Goal: Information Seeking & Learning: Learn about a topic

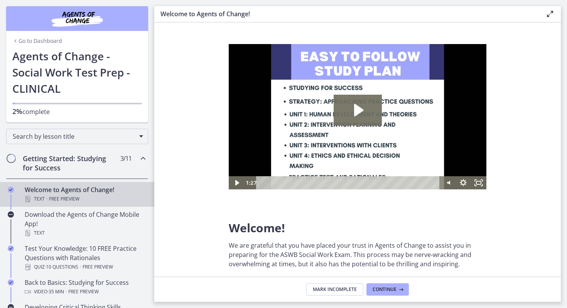
click at [181, 181] on section "Welcome! We are grateful that you have placed your trust in Agents of Change to…" at bounding box center [357, 149] width 407 height 254
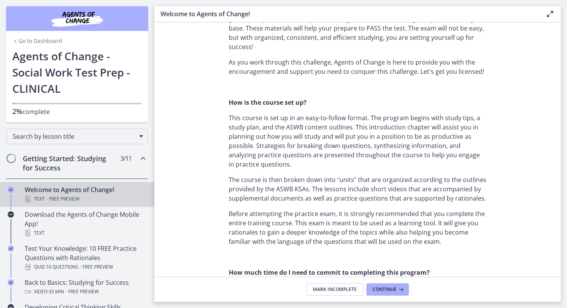
scroll to position [309, 0]
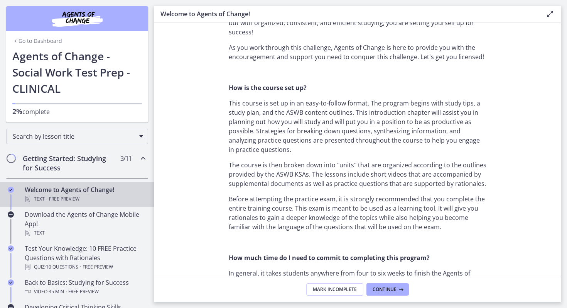
click at [143, 160] on icon "Chapters" at bounding box center [143, 158] width 9 height 9
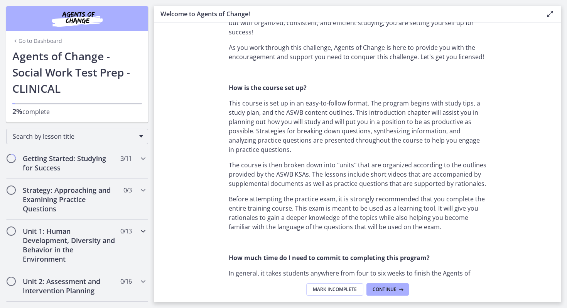
click at [142, 234] on icon "Chapters" at bounding box center [143, 230] width 9 height 9
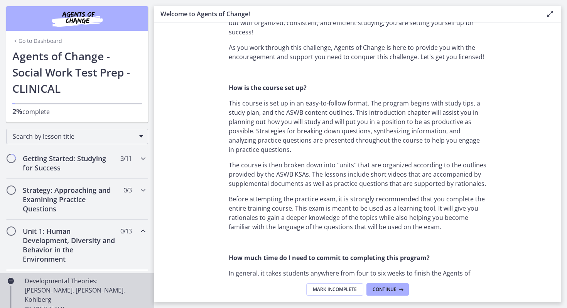
click at [81, 282] on div "Developmental Theories: [PERSON_NAME], [PERSON_NAME], Kohlberg Video · 35 min" at bounding box center [85, 294] width 120 height 37
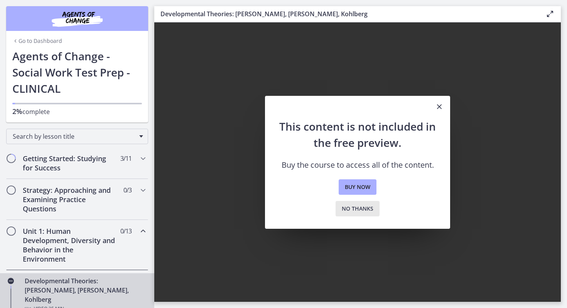
click at [356, 208] on span "No thanks" at bounding box center [358, 208] width 32 height 9
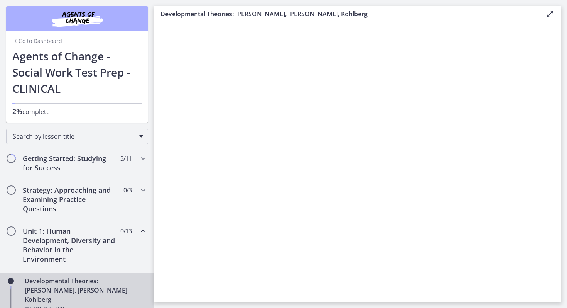
click at [22, 39] on link "Go to Dashboard" at bounding box center [37, 41] width 50 height 8
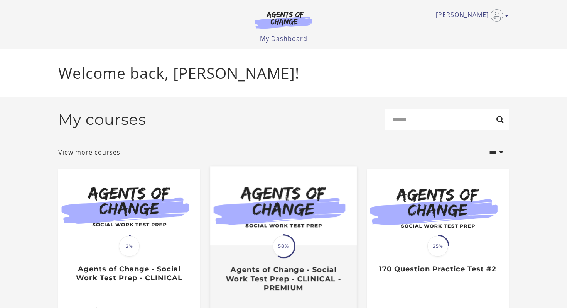
click at [295, 250] on div "Translation missing: en.liquid.partials.dashboard_course_card.progress_descript…" at bounding box center [284, 246] width 24 height 24
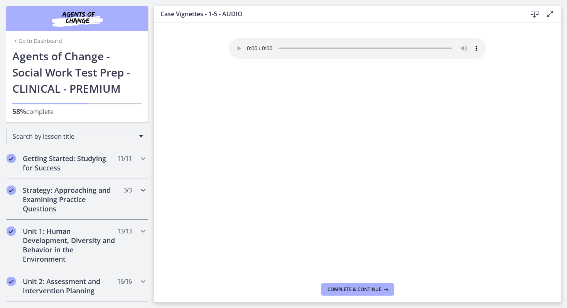
click at [143, 193] on icon "Chapters" at bounding box center [143, 189] width 9 height 9
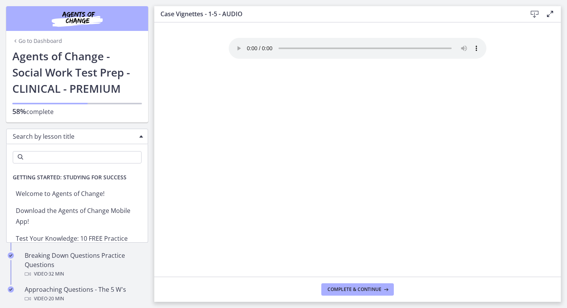
click at [142, 134] on div "Search by lesson title" at bounding box center [77, 136] width 142 height 15
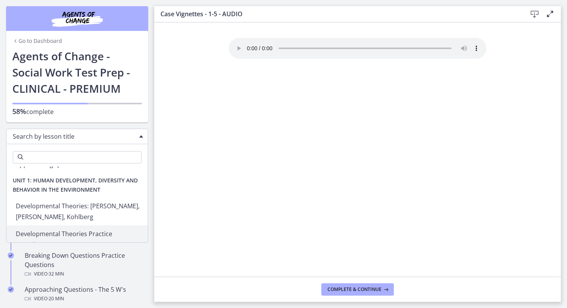
scroll to position [335, 0]
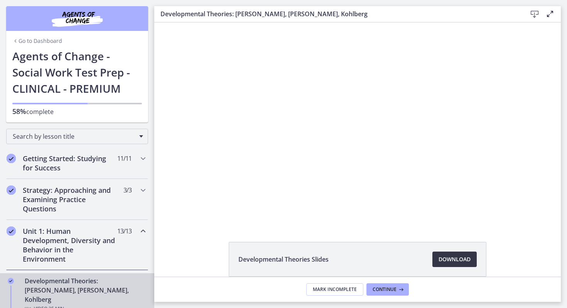
click at [451, 262] on span "Download Opens in a new window" at bounding box center [455, 258] width 32 height 9
